Goal: Information Seeking & Learning: Understand process/instructions

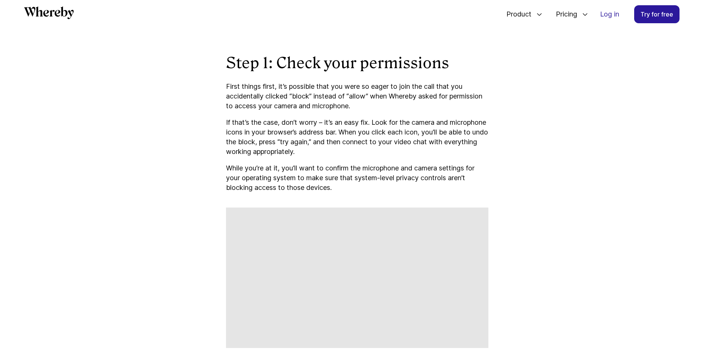
scroll to position [612, 0]
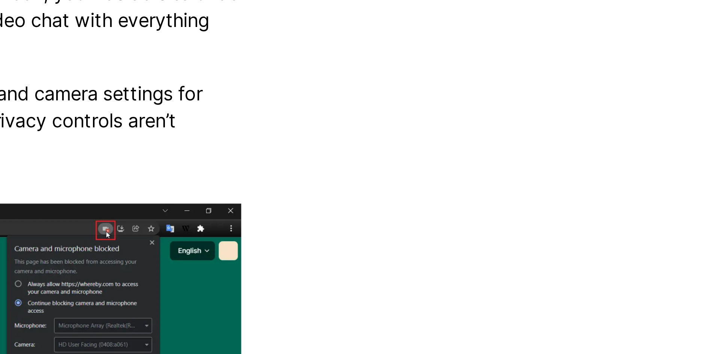
click at [478, 214] on img at bounding box center [357, 277] width 262 height 141
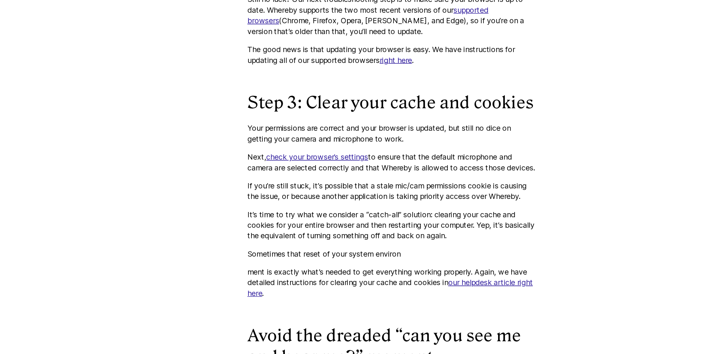
scroll to position [1025, 0]
